Goal: Task Accomplishment & Management: Use online tool/utility

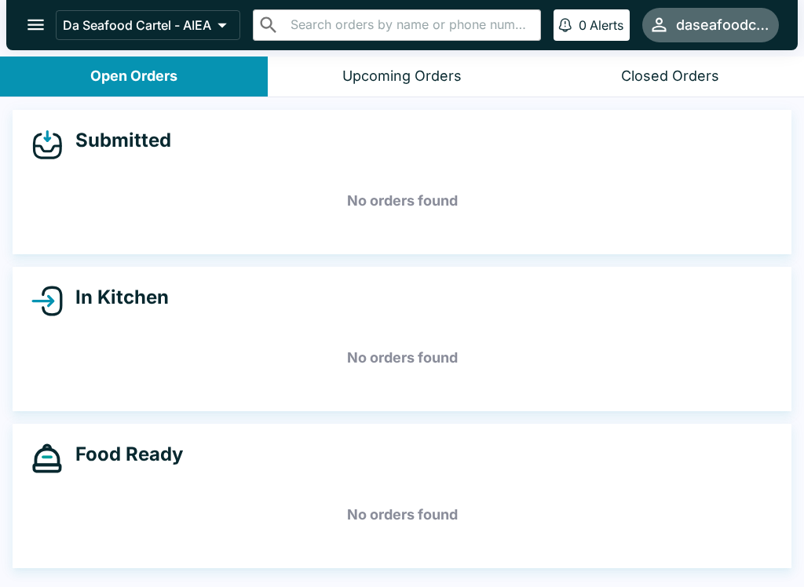
scroll to position [2, 0]
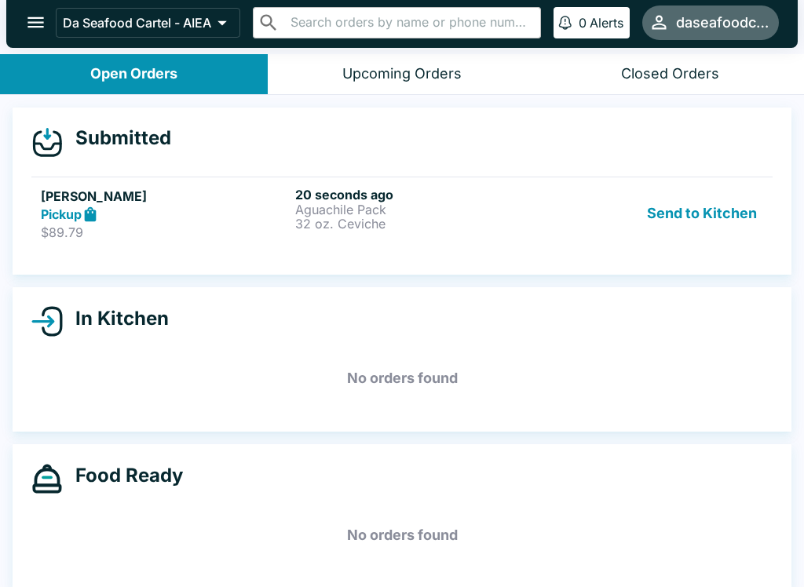
click at [404, 236] on div "20 seconds ago Aguachile Pack 32 oz. Ceviche" at bounding box center [419, 214] width 248 height 54
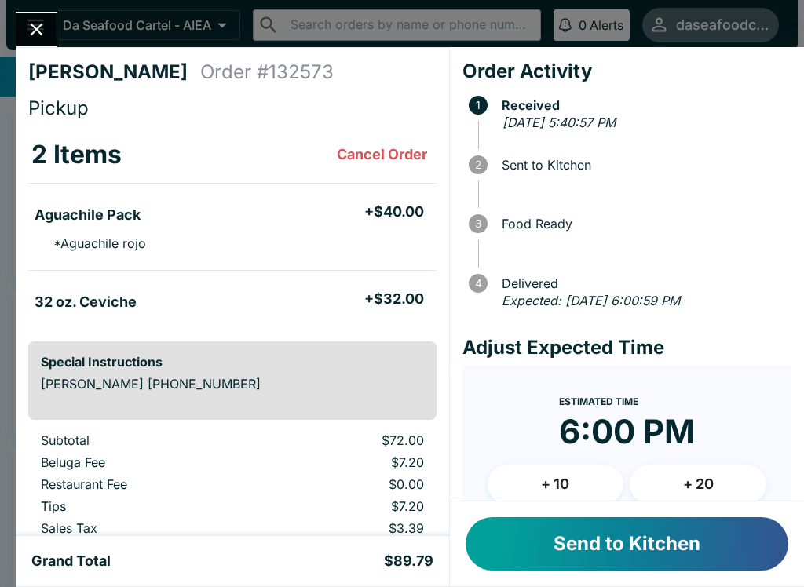
click at [673, 541] on button "Send to Kitchen" at bounding box center [627, 543] width 323 height 53
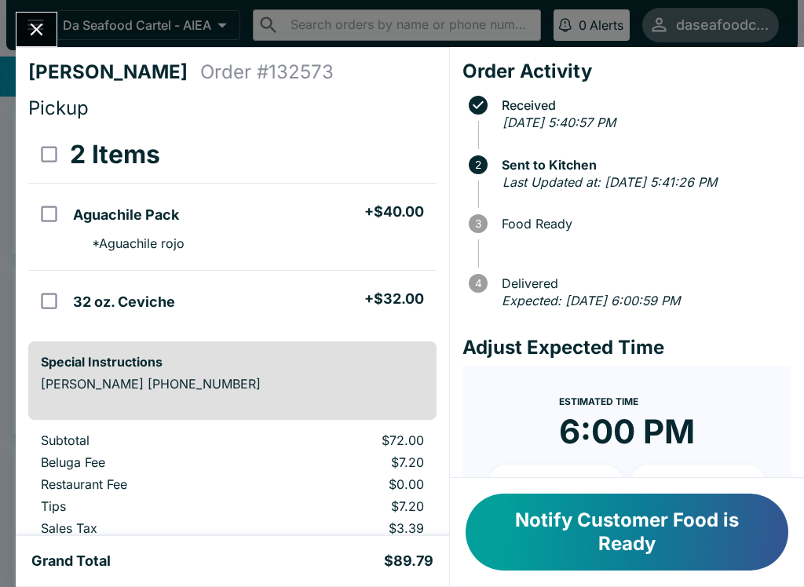
click at [35, 14] on button "Close" at bounding box center [36, 30] width 40 height 34
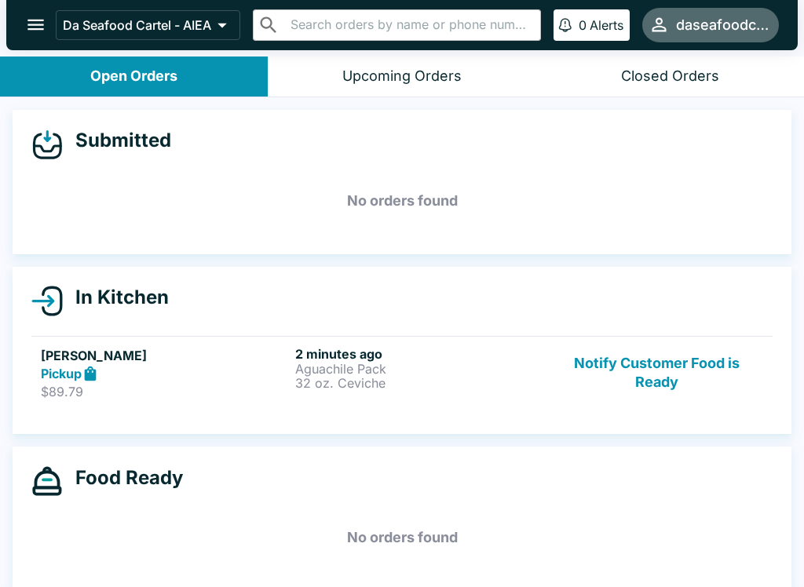
click at [667, 360] on button "Notify Customer Food is Ready" at bounding box center [656, 373] width 213 height 54
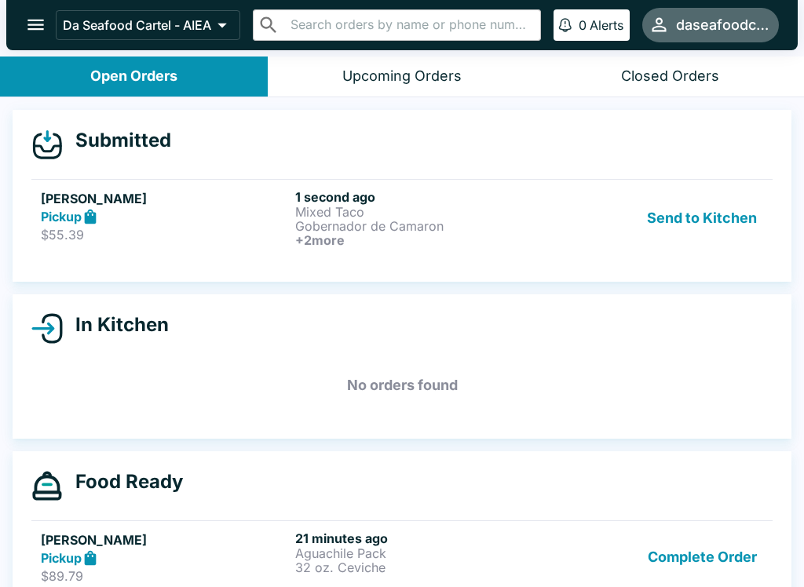
click at [711, 225] on button "Send to Kitchen" at bounding box center [702, 218] width 122 height 58
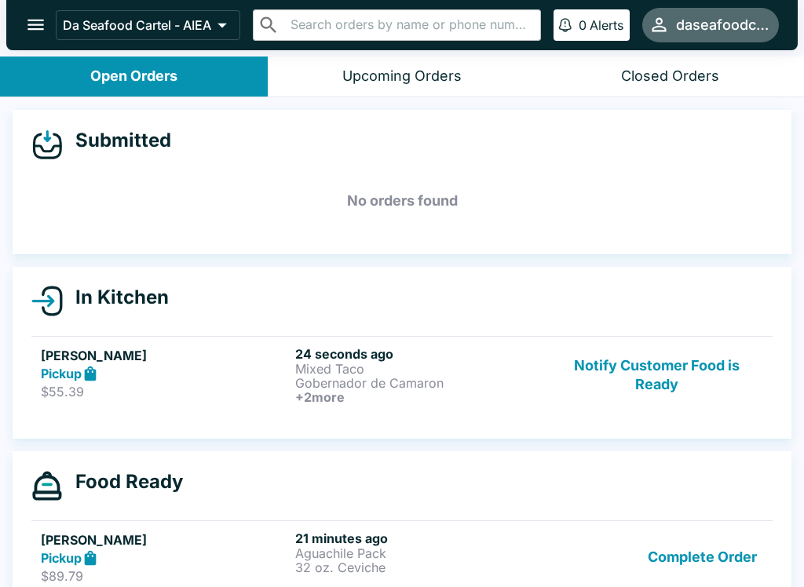
click at [348, 378] on p "Gobernador de Camaron" at bounding box center [419, 383] width 248 height 14
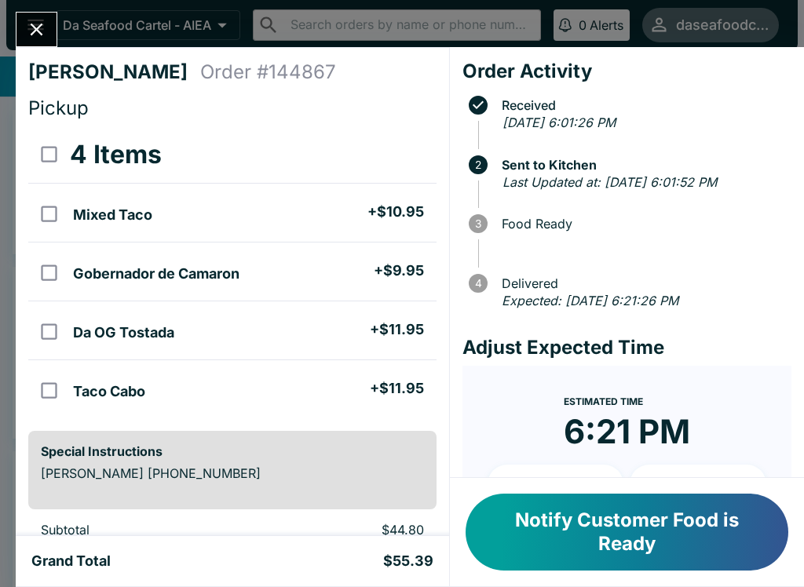
click at [31, 34] on icon "Close" at bounding box center [36, 29] width 21 height 21
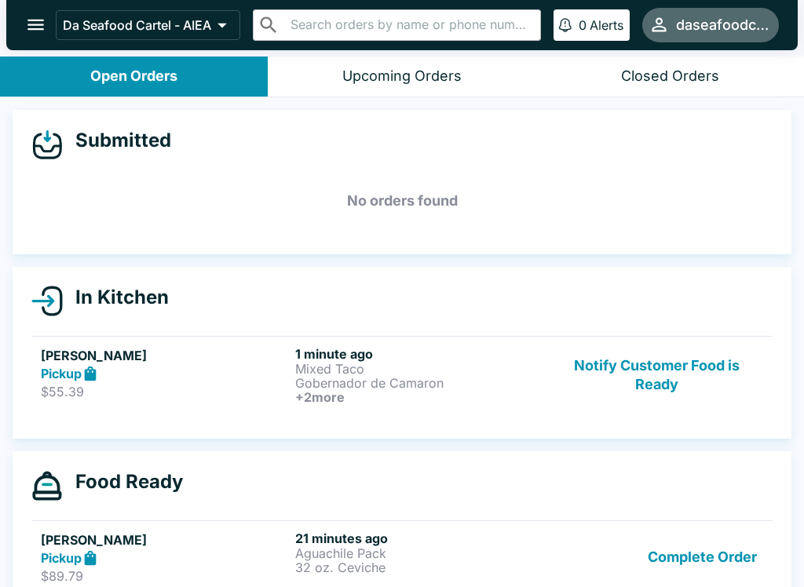
click at [687, 368] on button "Notify Customer Food is Ready" at bounding box center [656, 375] width 213 height 58
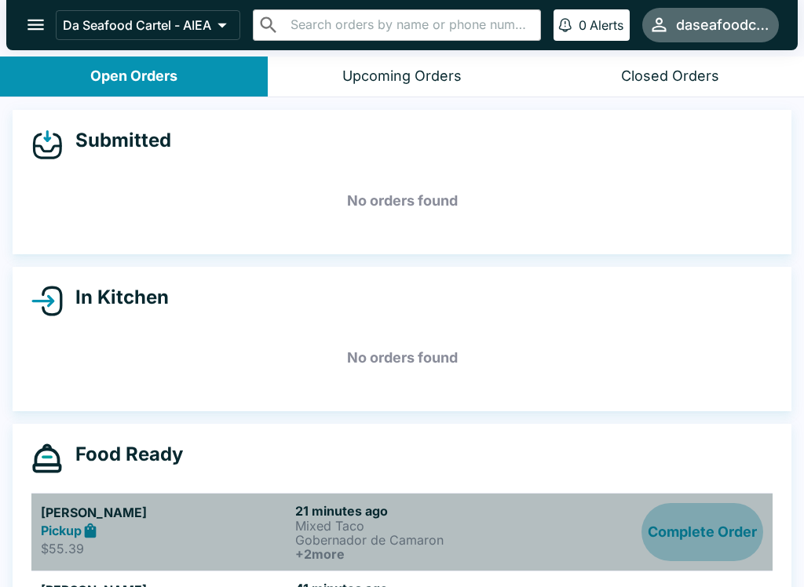
click at [705, 542] on button "Complete Order" at bounding box center [702, 532] width 122 height 58
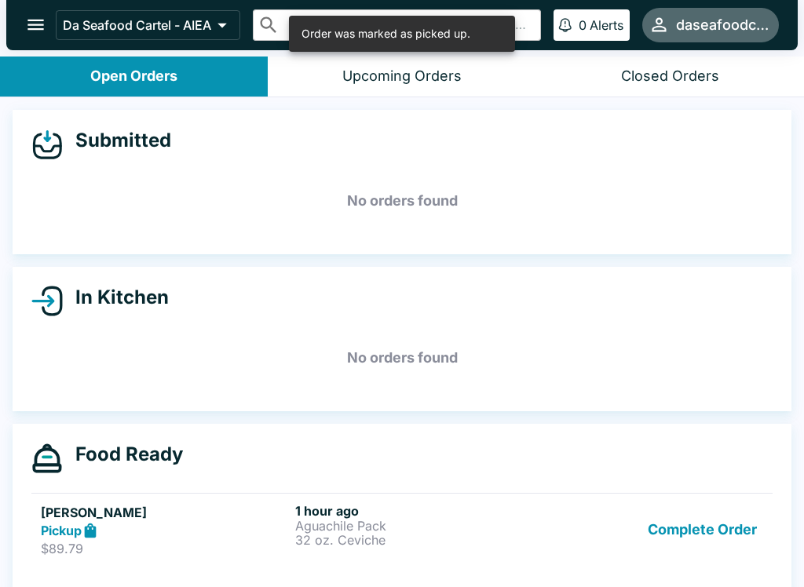
click at [708, 551] on button "Complete Order" at bounding box center [702, 530] width 122 height 54
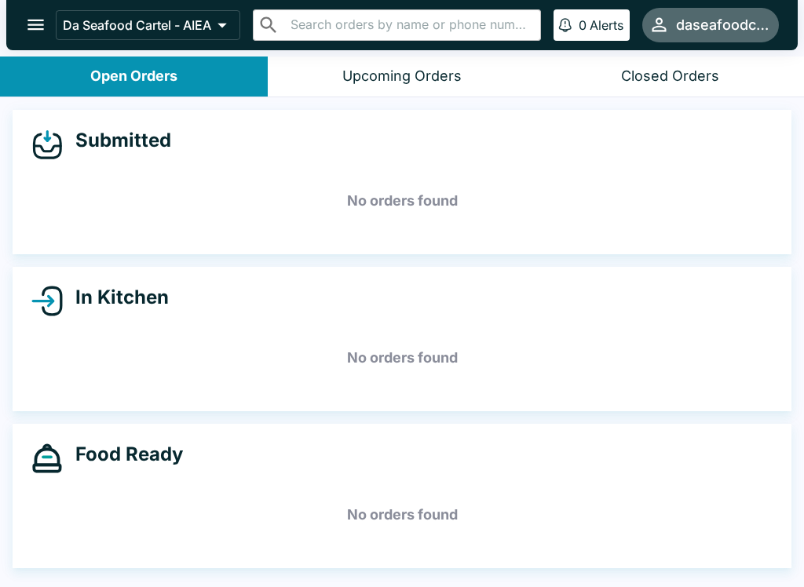
click at [32, 34] on icon "open drawer" at bounding box center [35, 24] width 21 height 21
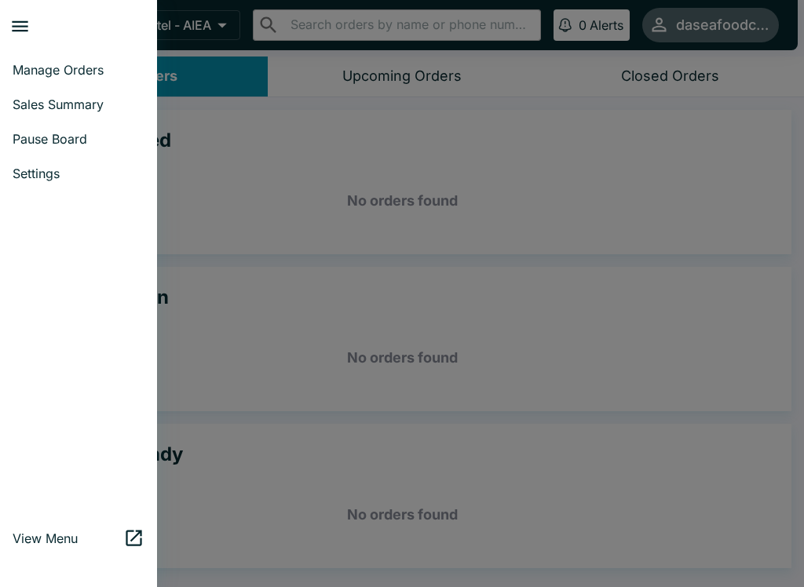
click at [85, 113] on link "Sales Summary" at bounding box center [78, 104] width 157 height 35
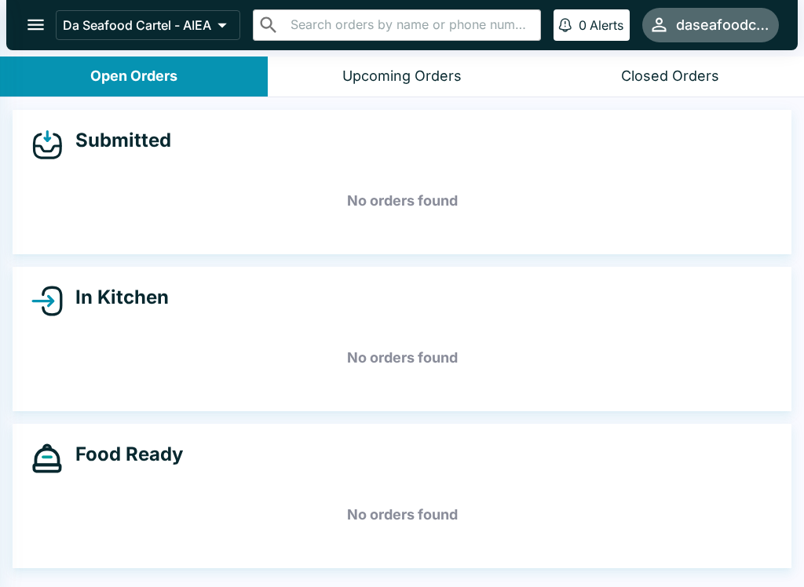
select select "03:00"
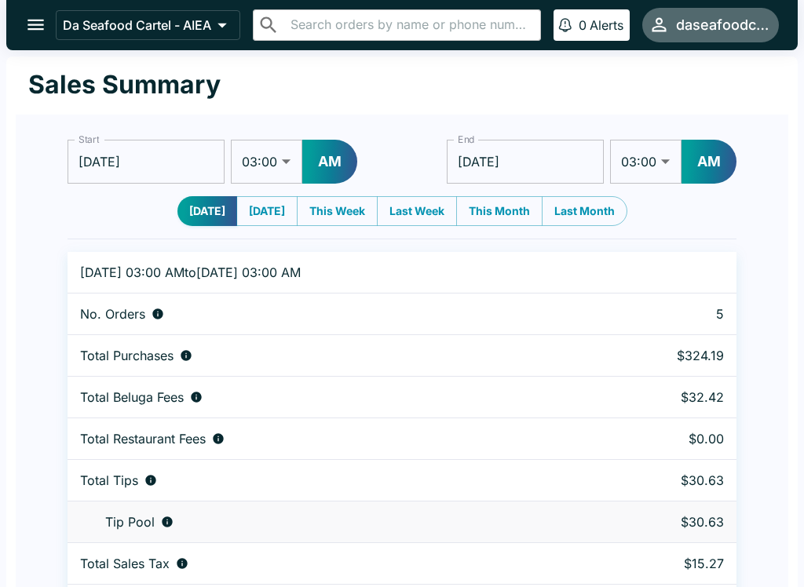
click at [23, 23] on button "open drawer" at bounding box center [36, 25] width 40 height 40
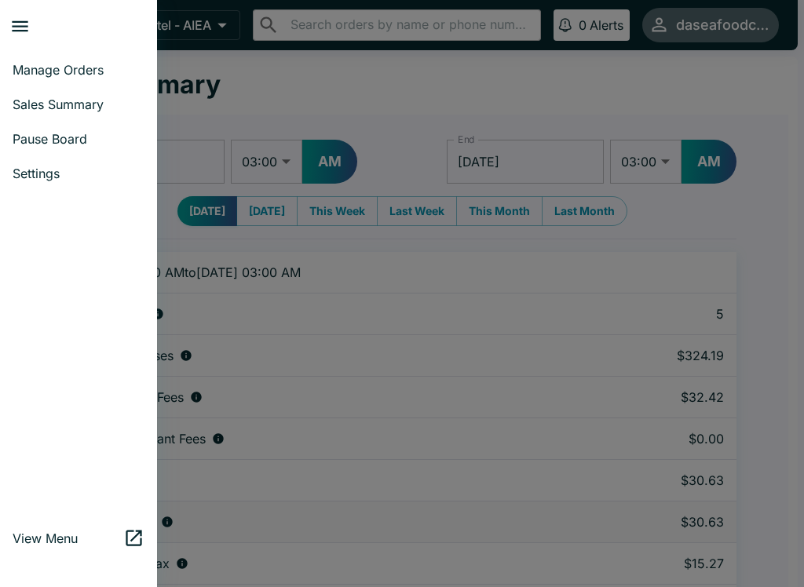
click at [71, 66] on span "Manage Orders" at bounding box center [79, 70] width 132 height 16
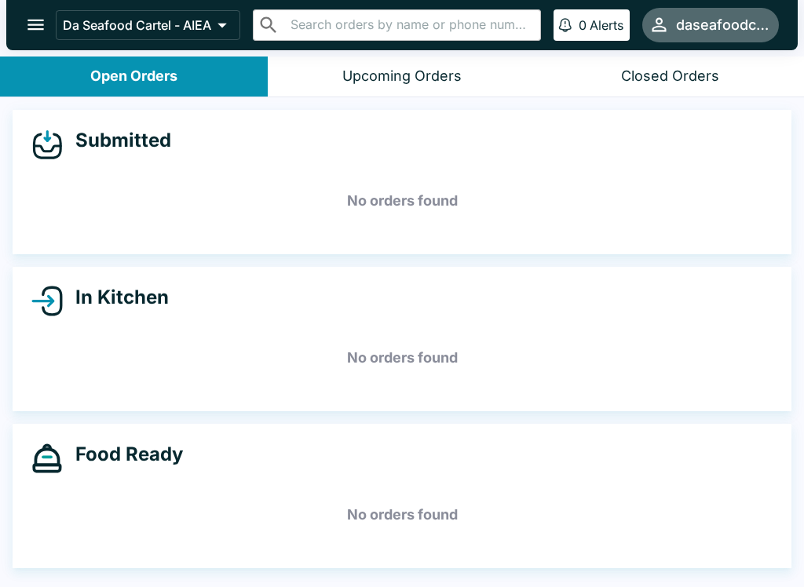
click at [38, 27] on icon "open drawer" at bounding box center [35, 24] width 21 height 21
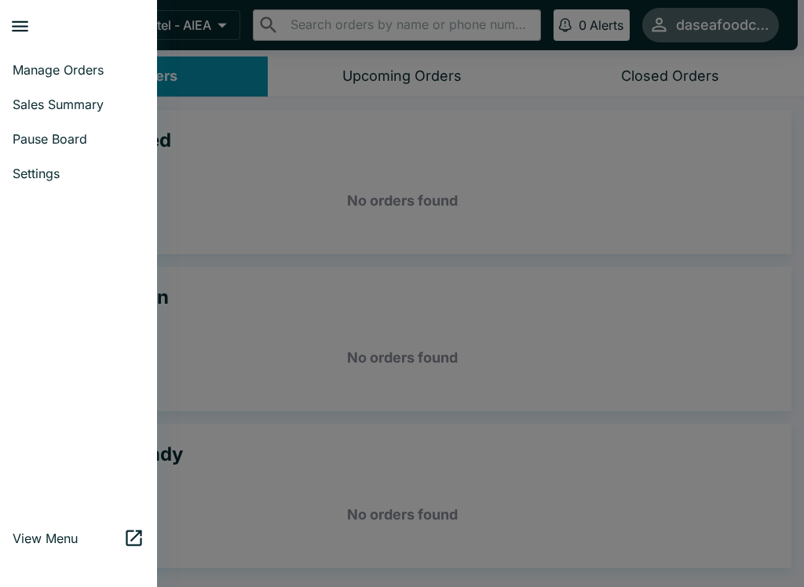
click at [98, 114] on link "Sales Summary" at bounding box center [78, 104] width 157 height 35
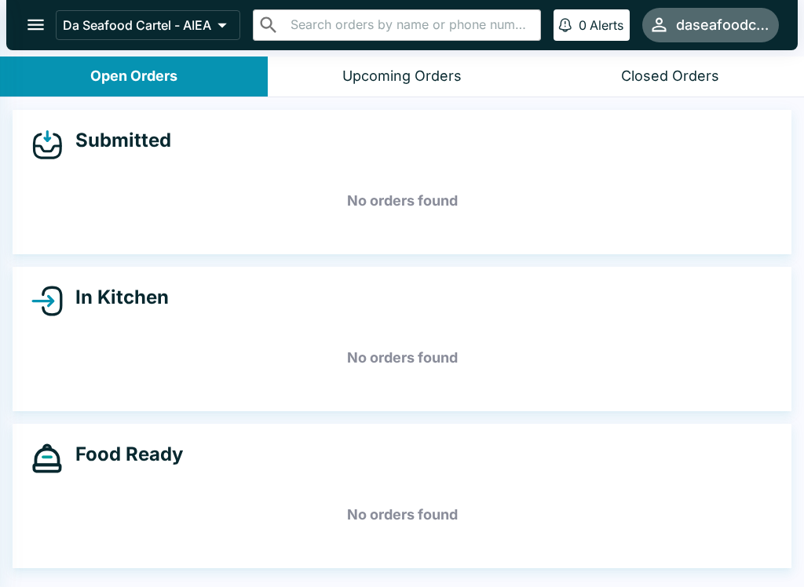
select select "03:00"
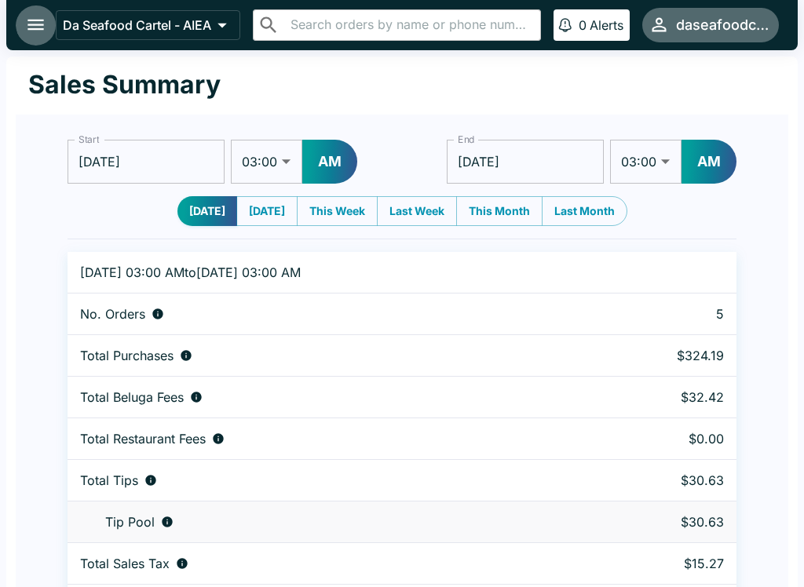
click at [25, 20] on icon "open drawer" at bounding box center [35, 24] width 21 height 21
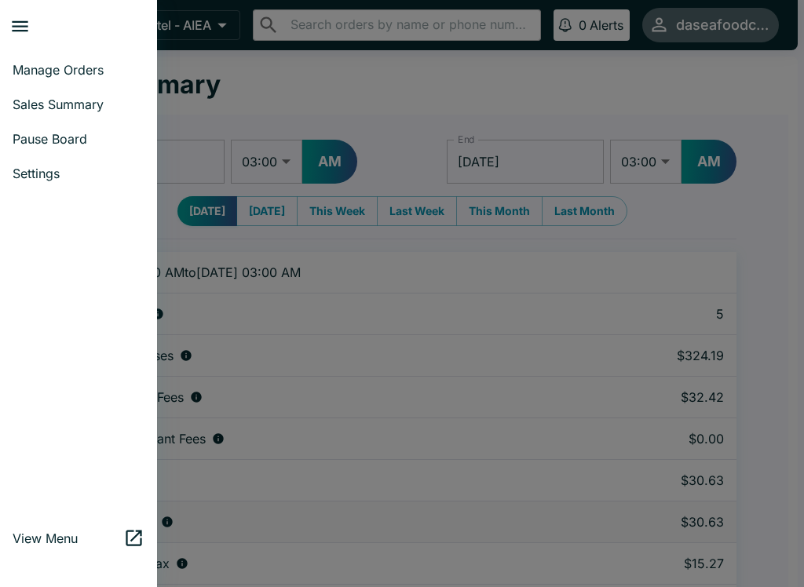
click at [90, 75] on span "Manage Orders" at bounding box center [79, 70] width 132 height 16
